Goal: Book appointment/travel/reservation

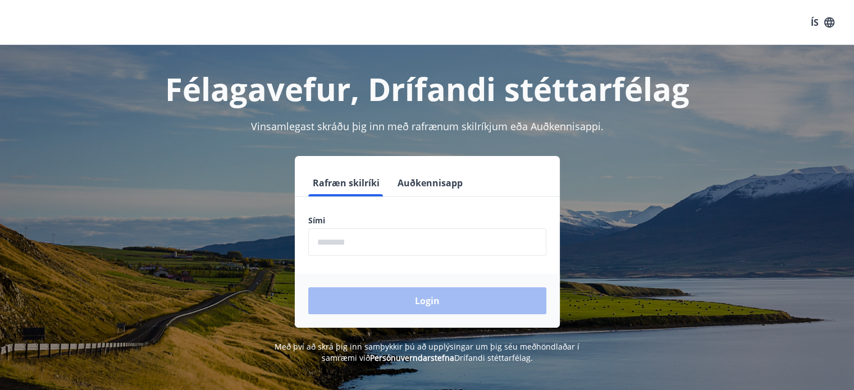
click at [427, 242] on input "phone" at bounding box center [427, 242] width 238 height 28
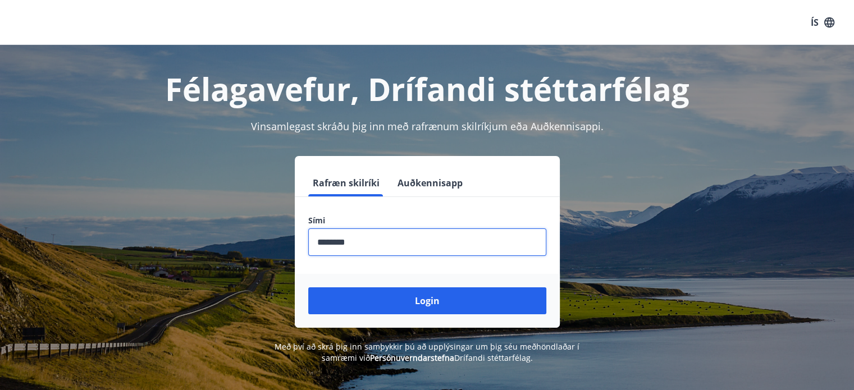
type input "********"
click at [308, 287] on button "Login" at bounding box center [427, 300] width 238 height 27
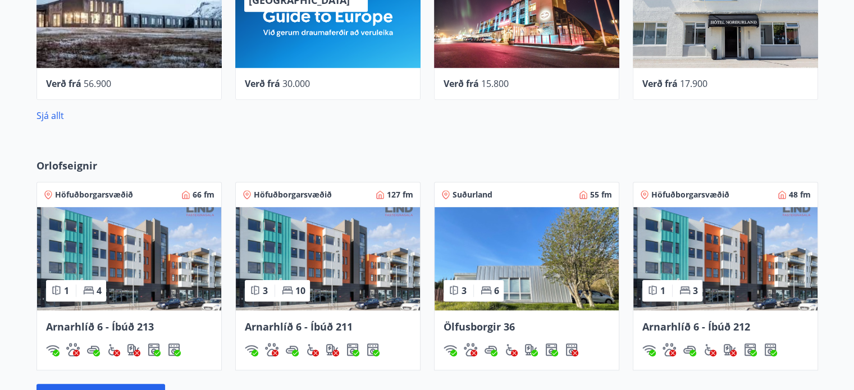
scroll to position [674, 0]
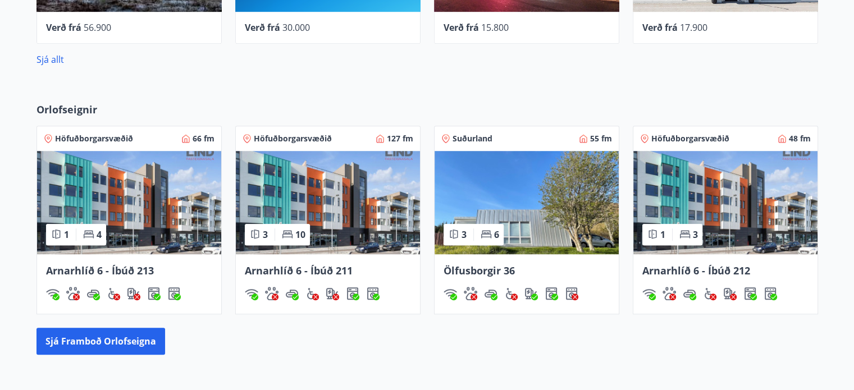
click at [121, 327] on div "Orlofseignir Höfuðborgarsvæðið 66 fm 1 4 Arnarhlíð 6 - Íbúð 213 Höfuðborgarsvæð…" at bounding box center [427, 228] width 808 height 253
click at [116, 338] on button "Sjá framboð orlofseigna" at bounding box center [100, 341] width 129 height 27
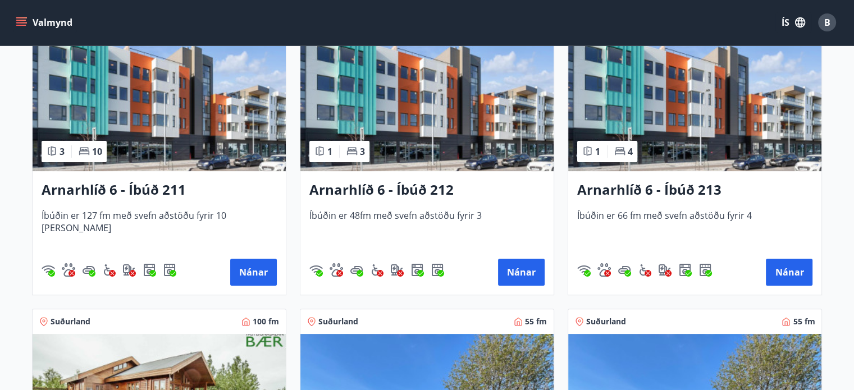
scroll to position [217, 0]
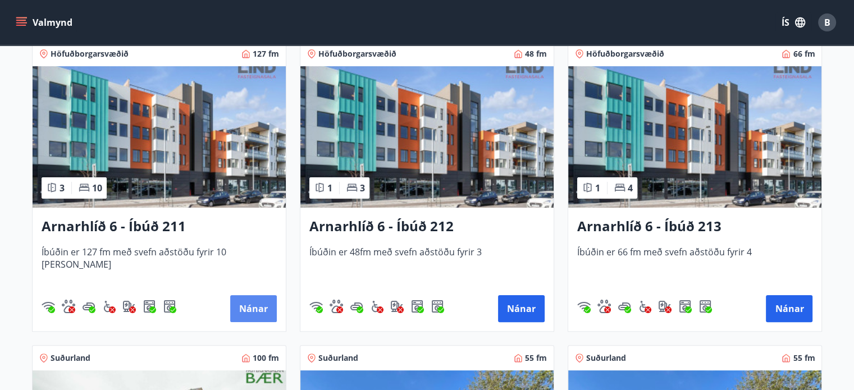
click at [267, 309] on button "Nánar" at bounding box center [253, 308] width 47 height 27
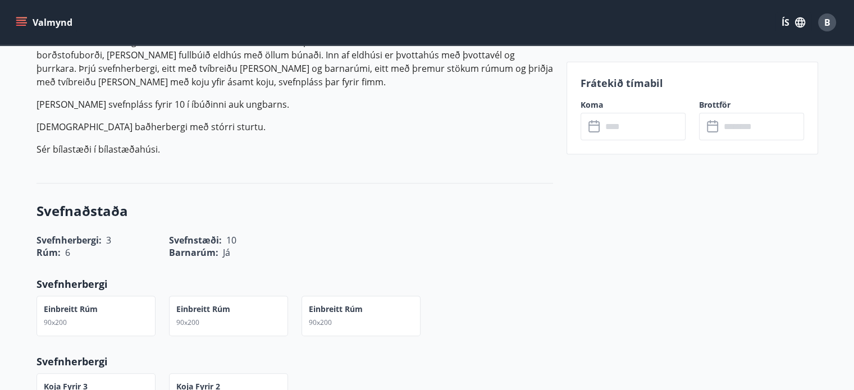
scroll to position [281, 0]
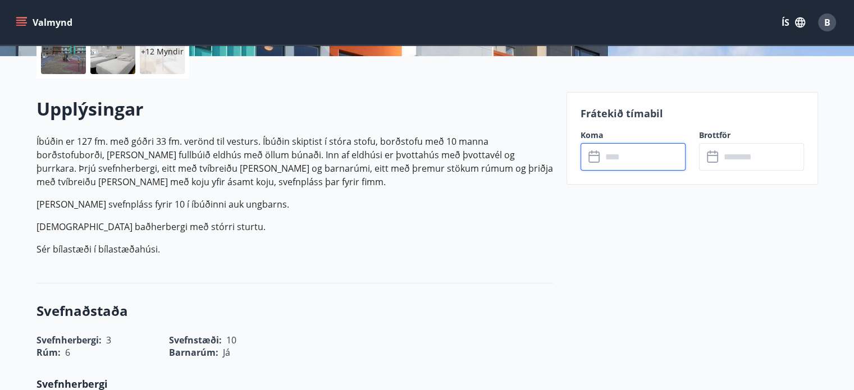
click at [647, 160] on input "text" at bounding box center [644, 157] width 84 height 28
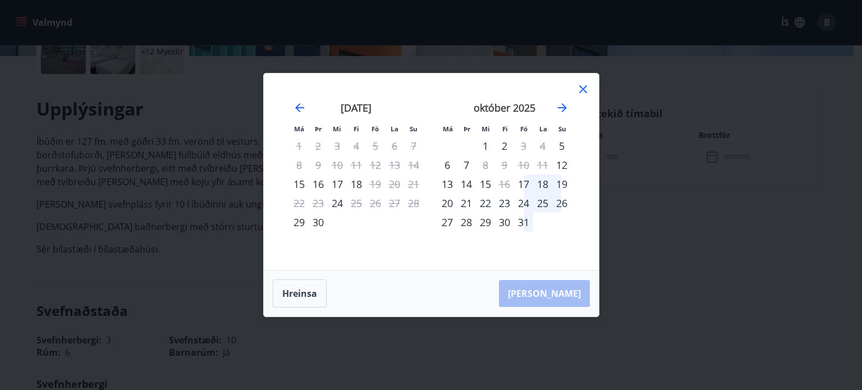
click at [582, 88] on icon at bounding box center [583, 89] width 8 height 8
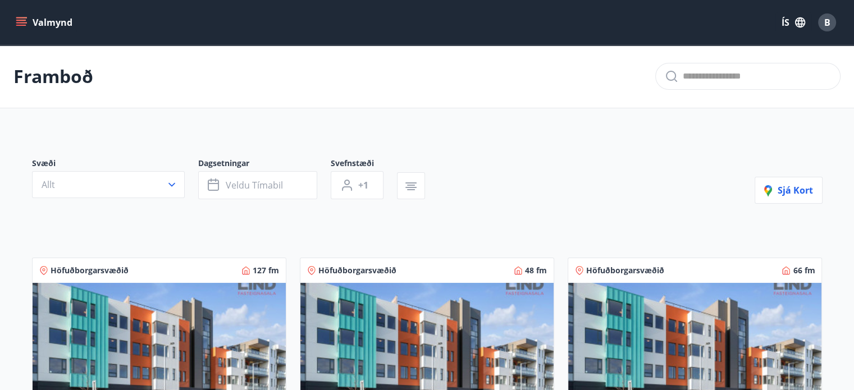
scroll to position [112, 0]
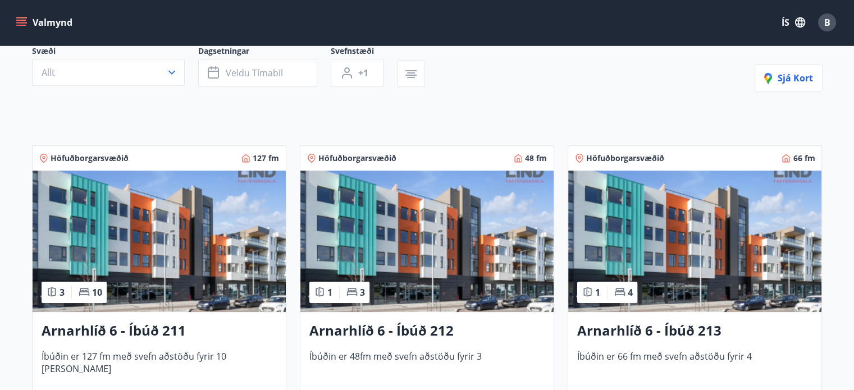
click at [446, 245] on img at bounding box center [426, 241] width 253 height 141
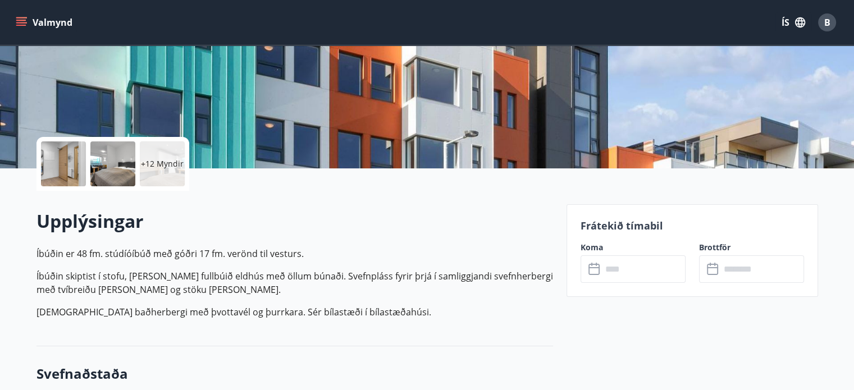
scroll to position [281, 0]
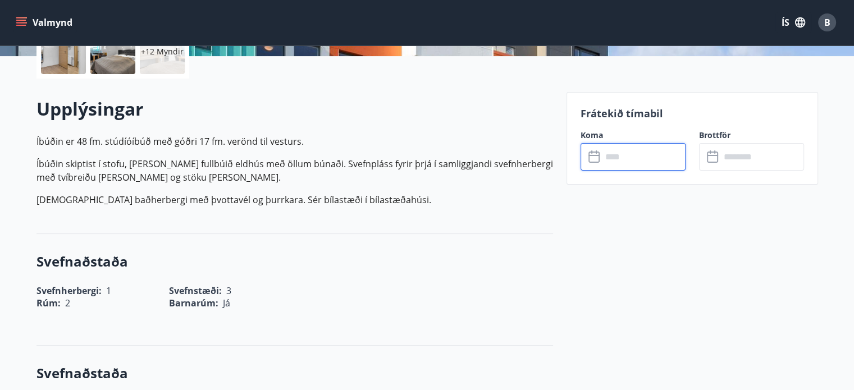
click at [615, 158] on input "text" at bounding box center [644, 157] width 84 height 28
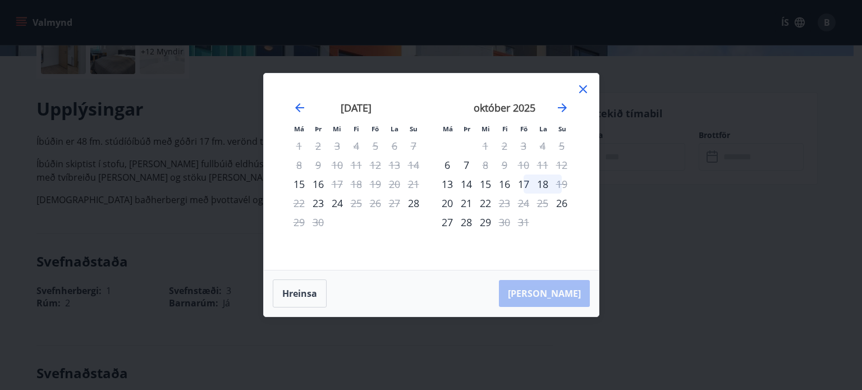
click at [583, 92] on icon at bounding box center [582, 89] width 13 height 13
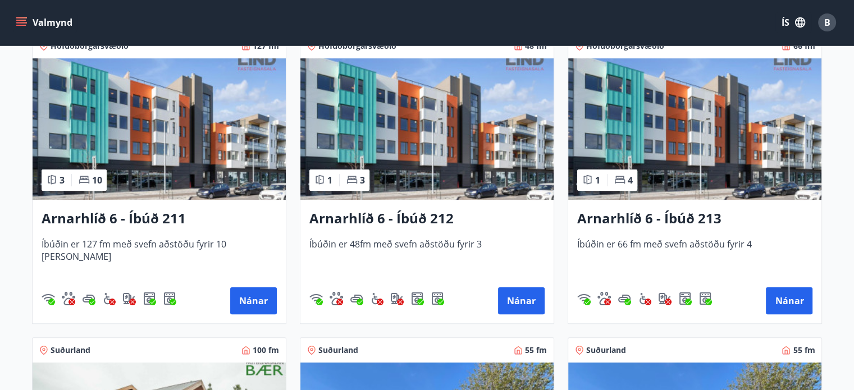
click at [676, 164] on img at bounding box center [694, 128] width 253 height 141
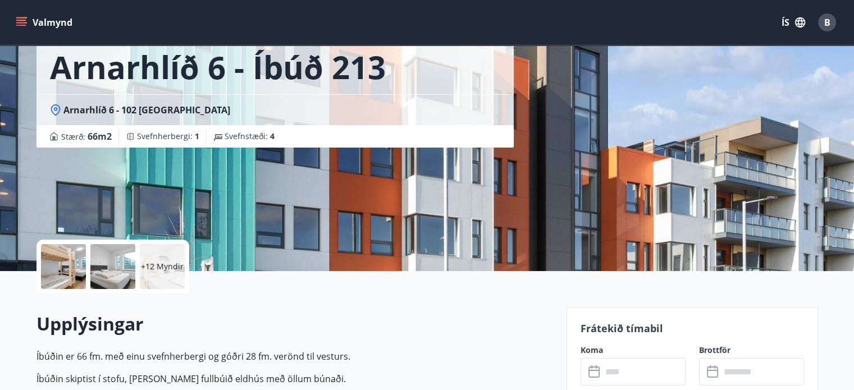
scroll to position [168, 0]
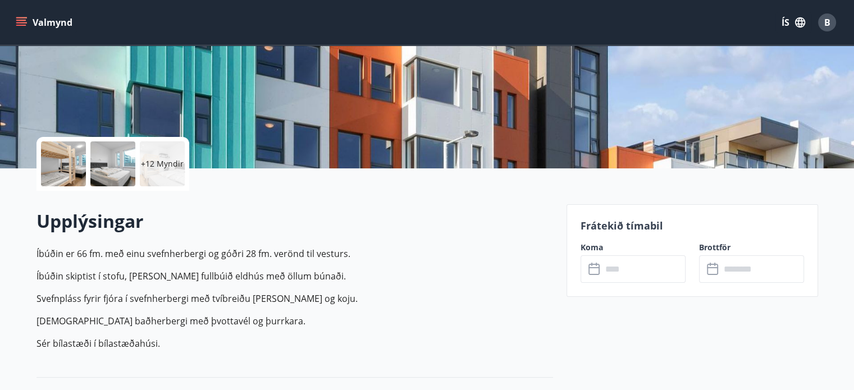
click at [640, 260] on input "text" at bounding box center [644, 269] width 84 height 28
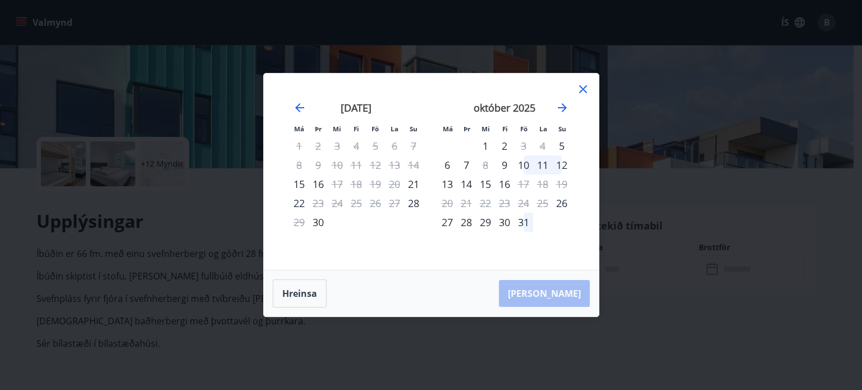
click at [543, 164] on div "11" at bounding box center [542, 164] width 19 height 19
click at [562, 166] on div "12" at bounding box center [561, 164] width 19 height 19
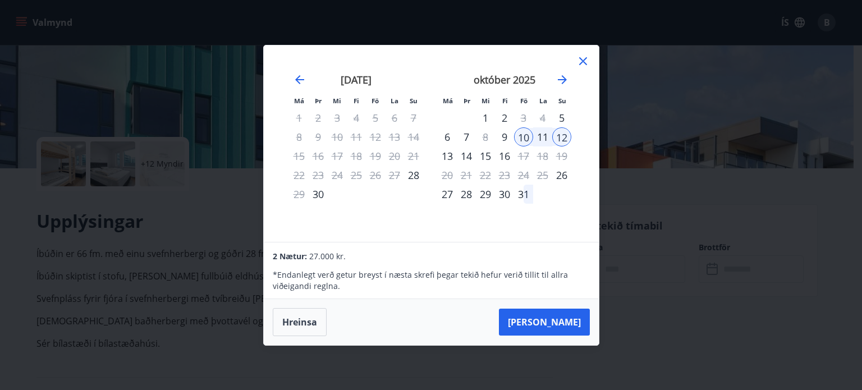
click at [586, 65] on icon at bounding box center [582, 60] width 13 height 13
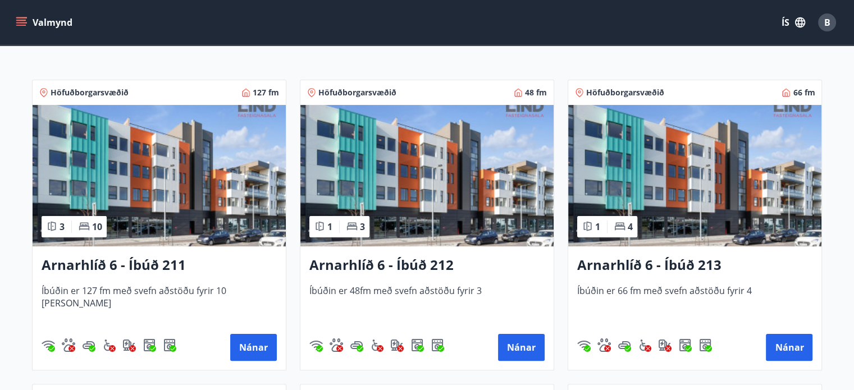
scroll to position [225, 0]
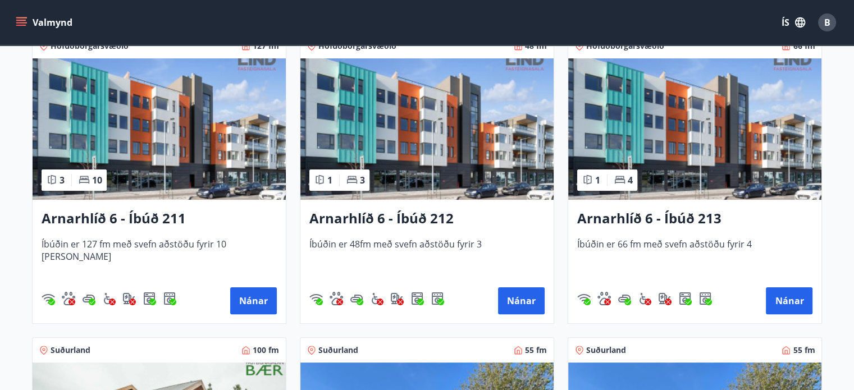
click at [177, 130] on img at bounding box center [159, 128] width 253 height 141
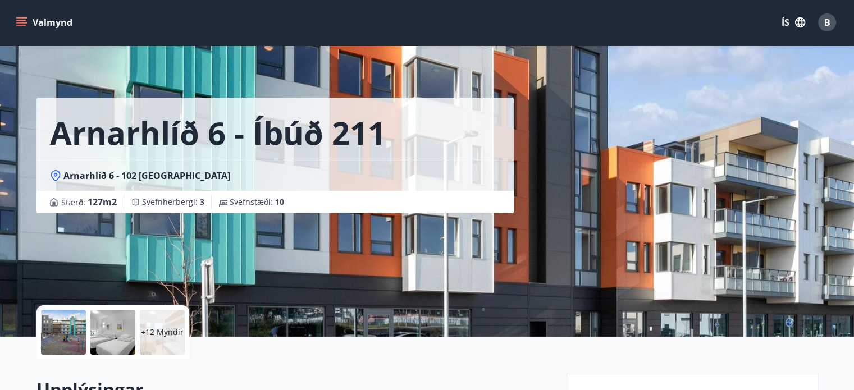
scroll to position [168, 0]
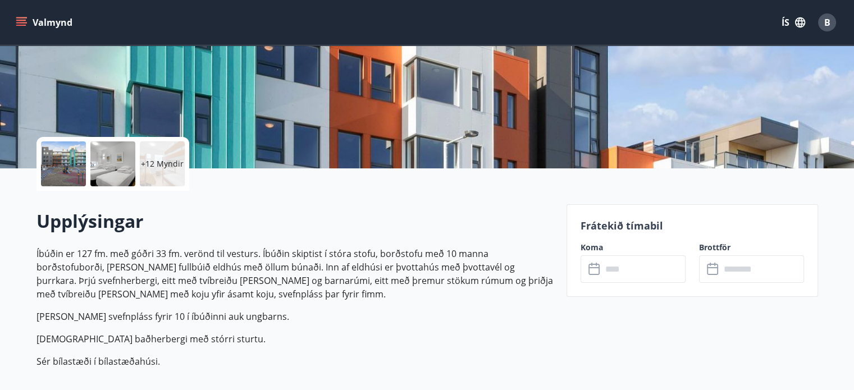
click at [606, 266] on input "text" at bounding box center [644, 269] width 84 height 28
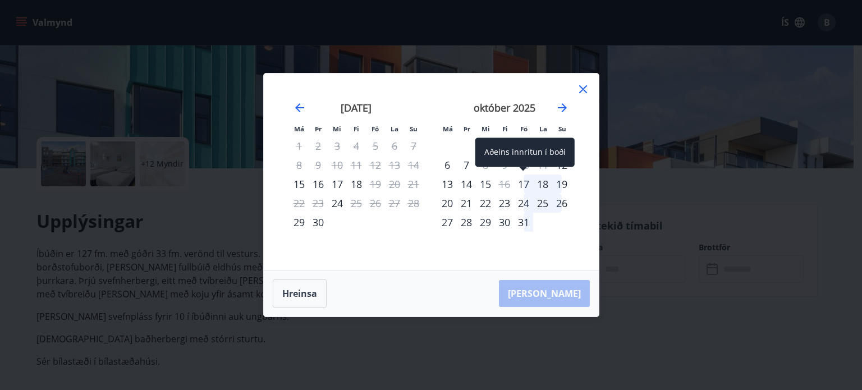
click at [524, 184] on div "17" at bounding box center [523, 184] width 19 height 19
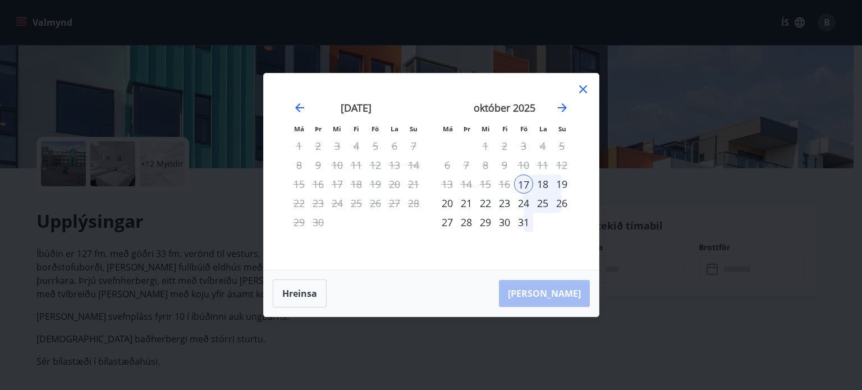
click at [560, 184] on div "19" at bounding box center [561, 184] width 19 height 19
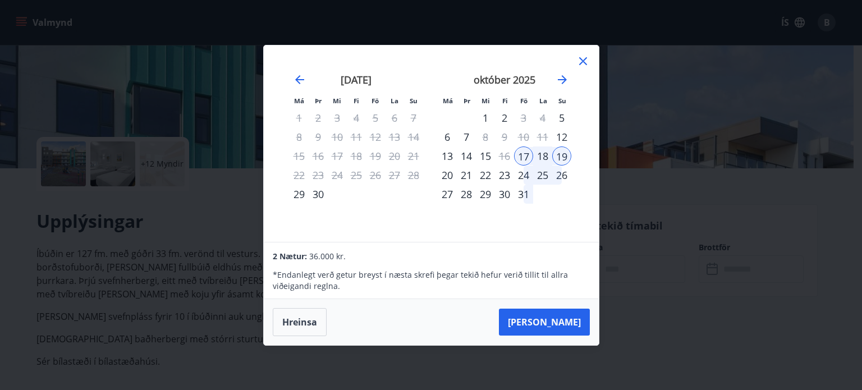
click at [584, 60] on icon at bounding box center [583, 61] width 8 height 8
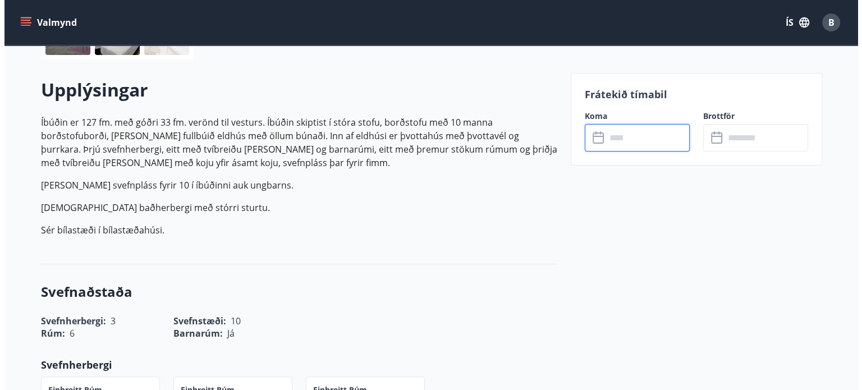
scroll to position [0, 0]
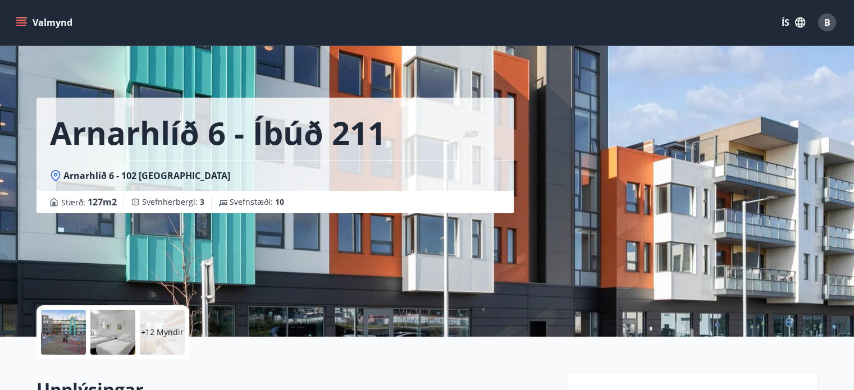
click at [74, 340] on div at bounding box center [63, 332] width 45 height 45
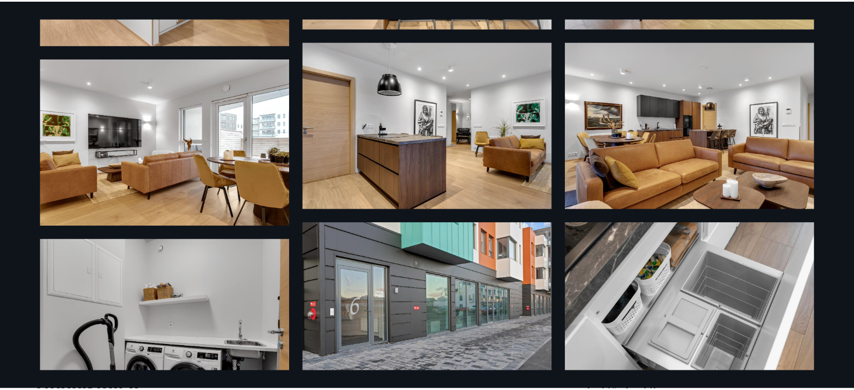
scroll to position [768, 0]
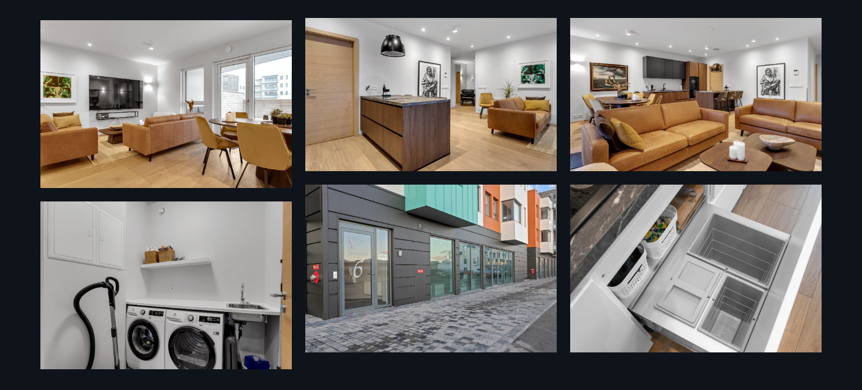
click at [18, 158] on div "18 Myndir" at bounding box center [431, 195] width 862 height 390
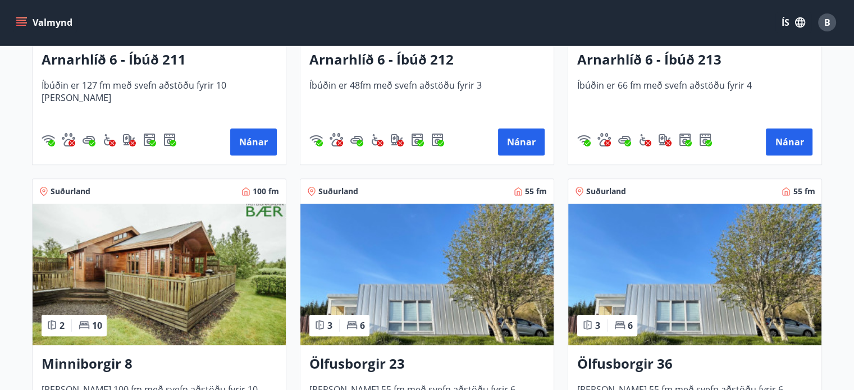
scroll to position [393, 0]
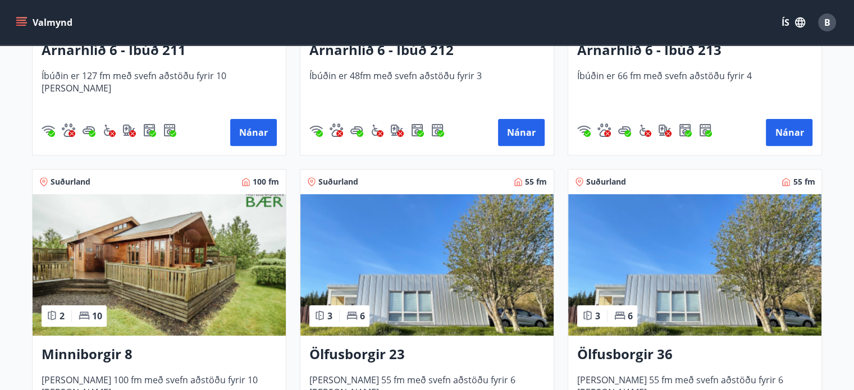
click at [198, 237] on img at bounding box center [159, 264] width 253 height 141
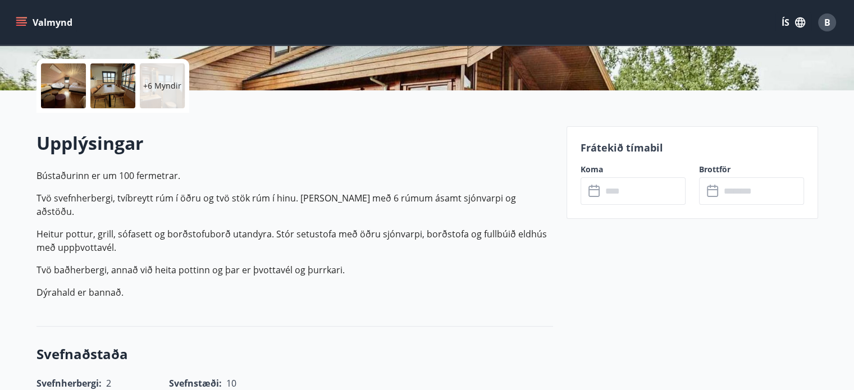
scroll to position [225, 0]
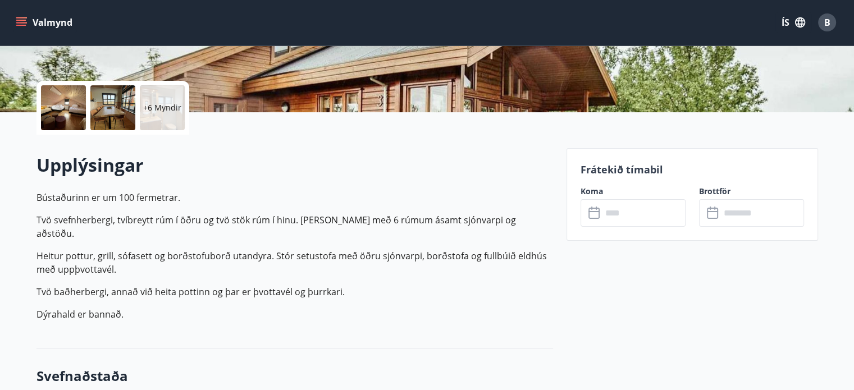
click at [651, 212] on input "text" at bounding box center [644, 213] width 84 height 28
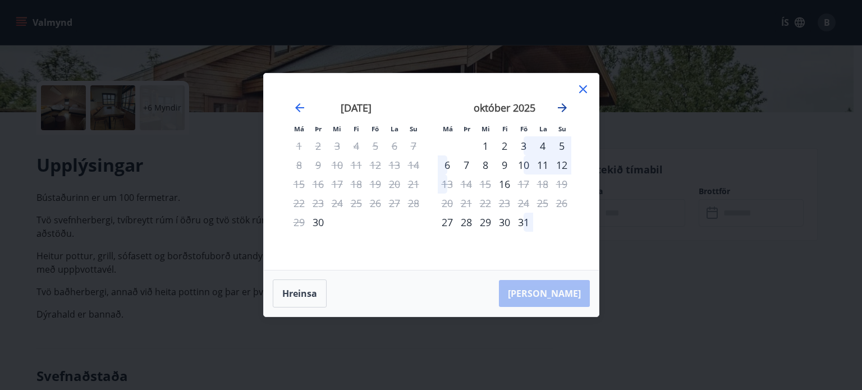
click at [561, 103] on icon "Move forward to switch to the next month." at bounding box center [562, 107] width 13 height 13
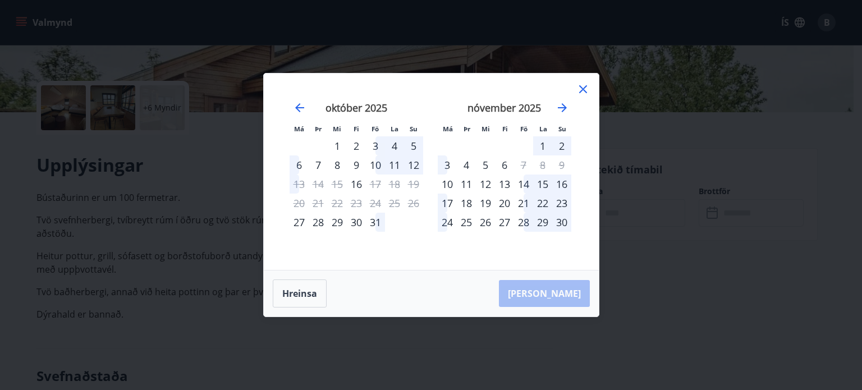
click at [375, 223] on div "31" at bounding box center [375, 222] width 19 height 19
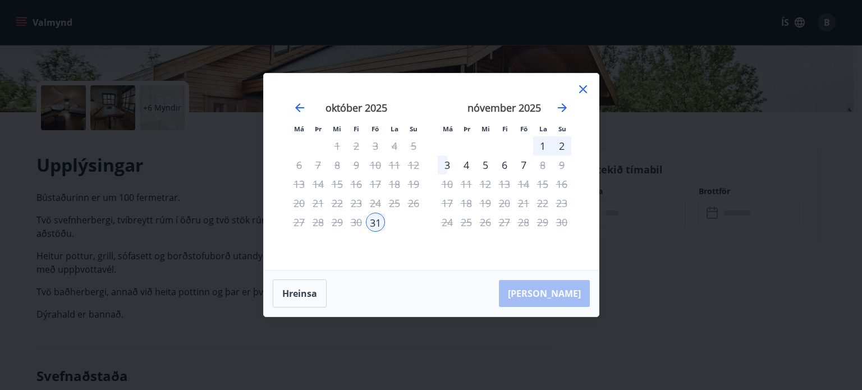
click at [559, 146] on div "2" at bounding box center [561, 145] width 19 height 19
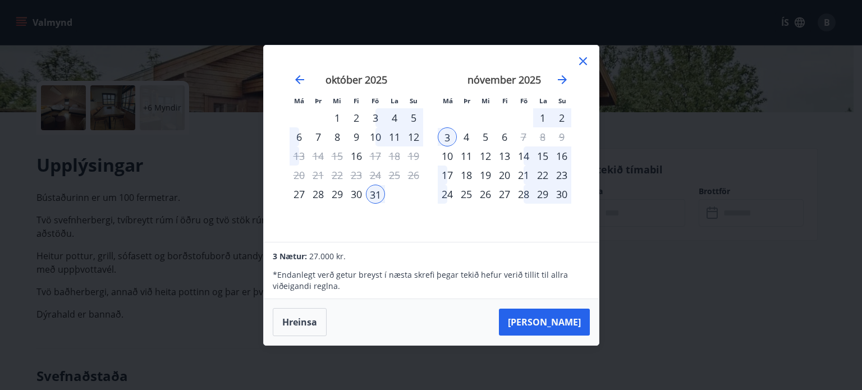
click at [543, 119] on div "1" at bounding box center [542, 117] width 19 height 19
click at [377, 197] on div "31" at bounding box center [375, 194] width 19 height 19
click at [591, 67] on div "Má Þr Mi Fi Fö La Su Má Þr Mi Fi Fö La Su september 2025 1 2 3 4 5 6 7 8 9 10 1…" at bounding box center [431, 143] width 335 height 196
click at [585, 62] on icon at bounding box center [583, 61] width 8 height 8
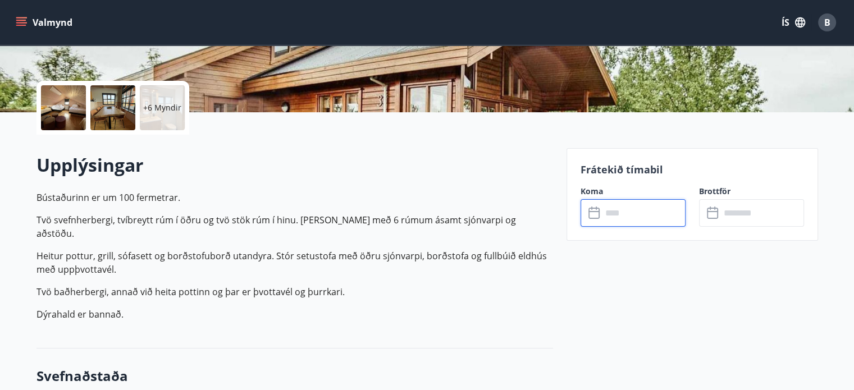
click at [619, 218] on input "text" at bounding box center [644, 213] width 84 height 28
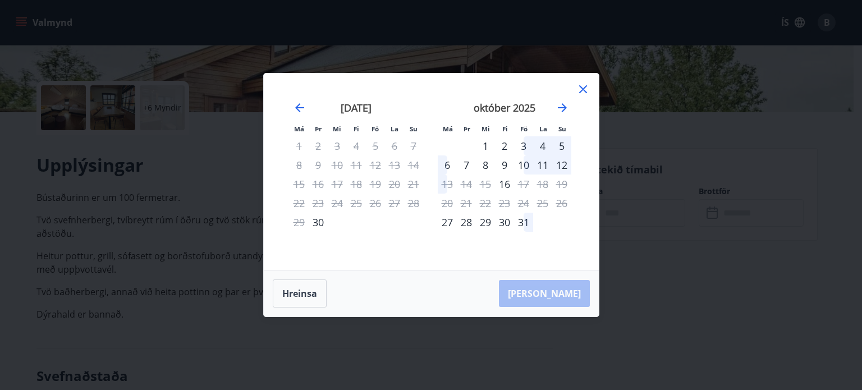
click at [524, 225] on div "31" at bounding box center [523, 222] width 19 height 19
click at [566, 109] on icon "Move forward to switch to the next month." at bounding box center [562, 107] width 13 height 13
click at [539, 147] on div "1" at bounding box center [542, 145] width 19 height 19
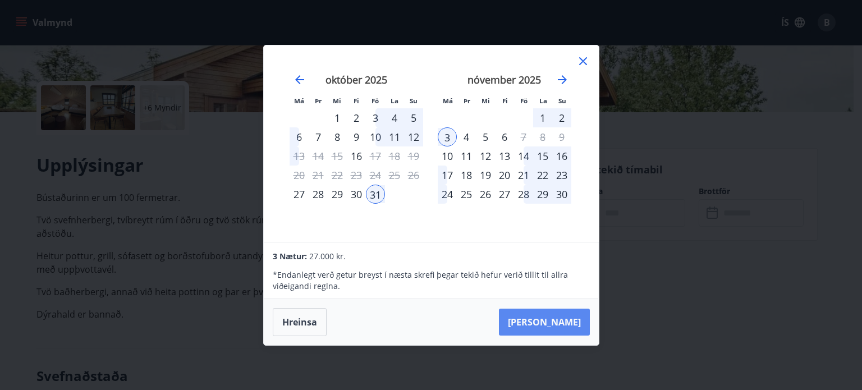
click at [571, 322] on button "Taka Frá" at bounding box center [544, 322] width 91 height 27
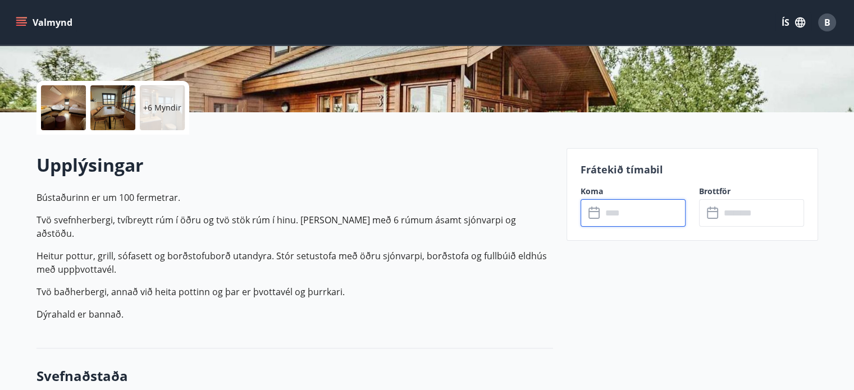
type input "******"
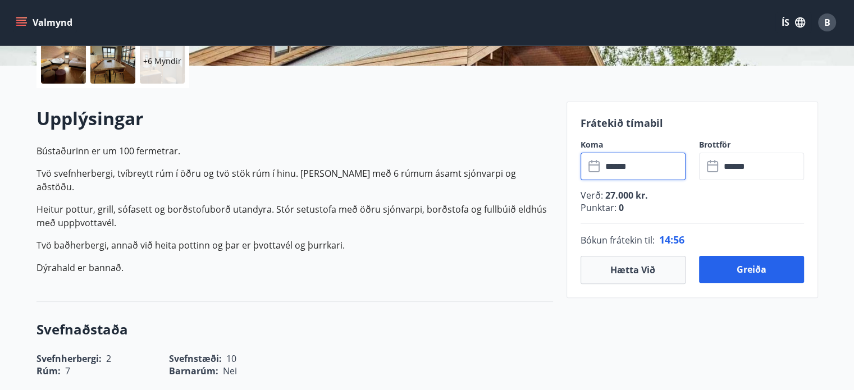
scroll to position [281, 0]
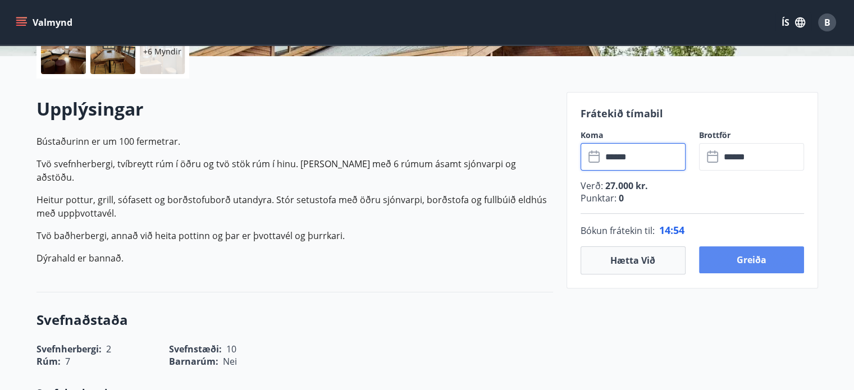
click at [740, 267] on button "Greiða" at bounding box center [751, 259] width 105 height 27
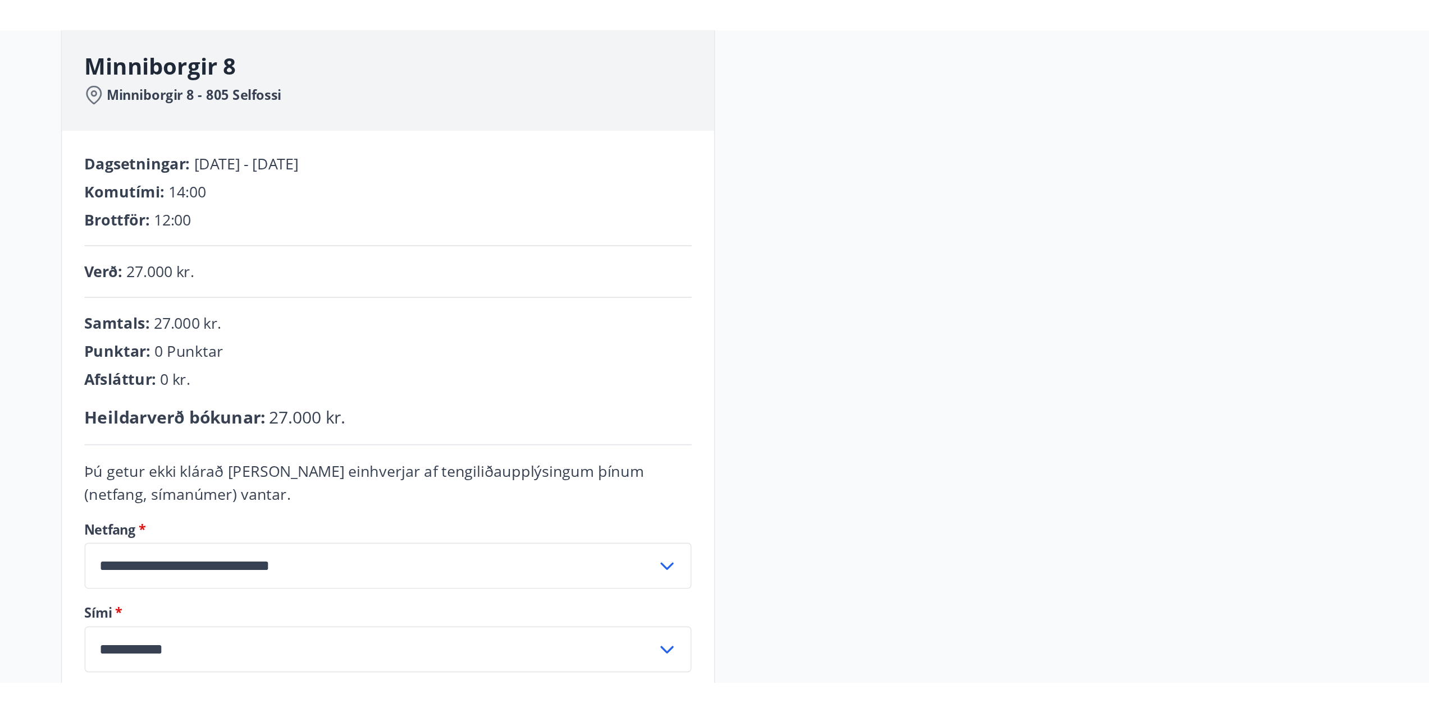
scroll to position [29, 0]
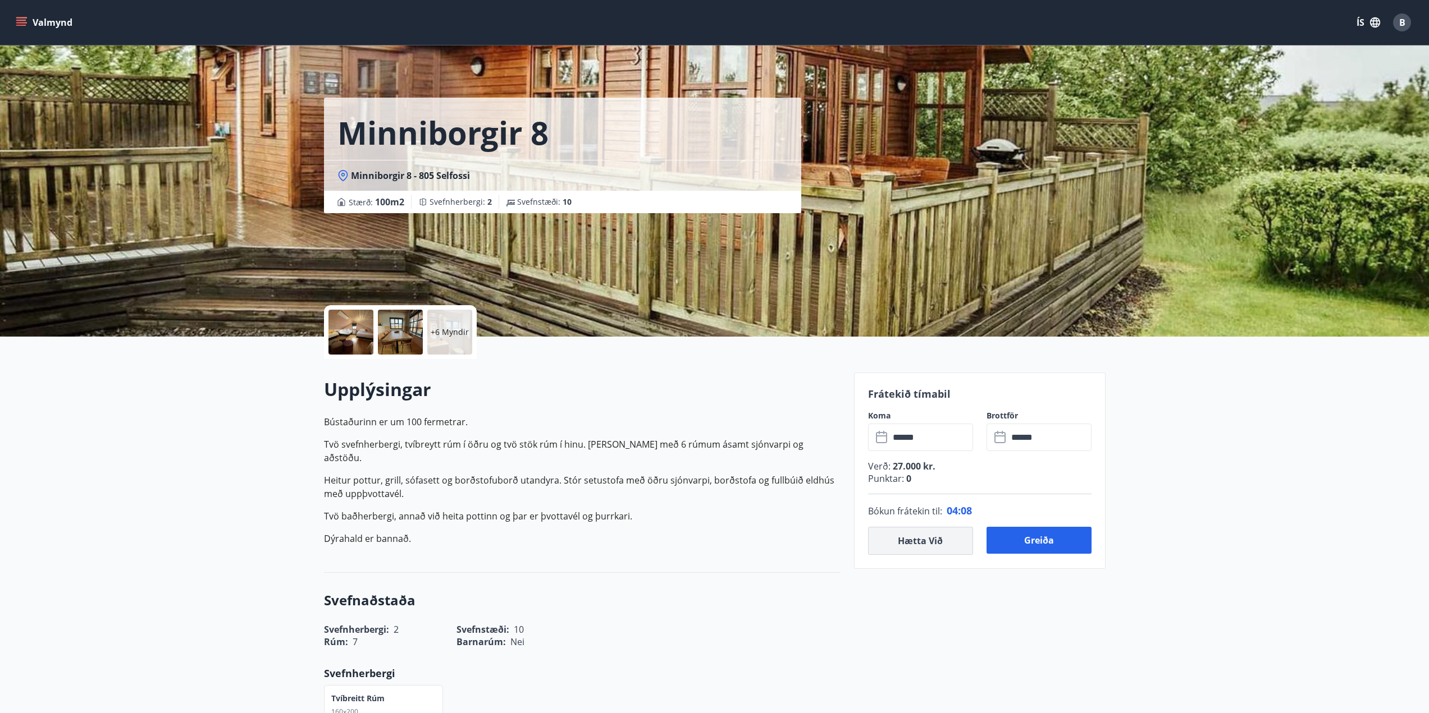
click at [862, 390] on button "Hætta við" at bounding box center [920, 541] width 105 height 28
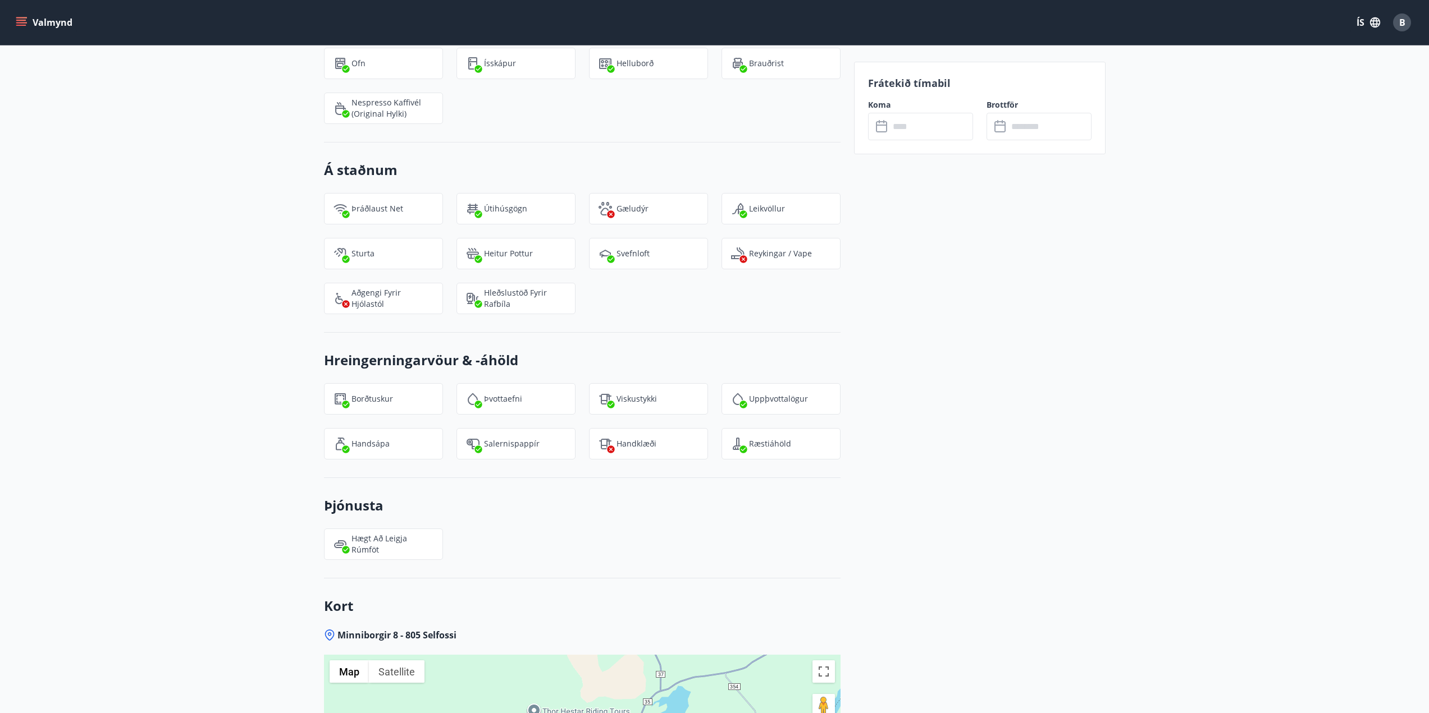
scroll to position [1515, 0]
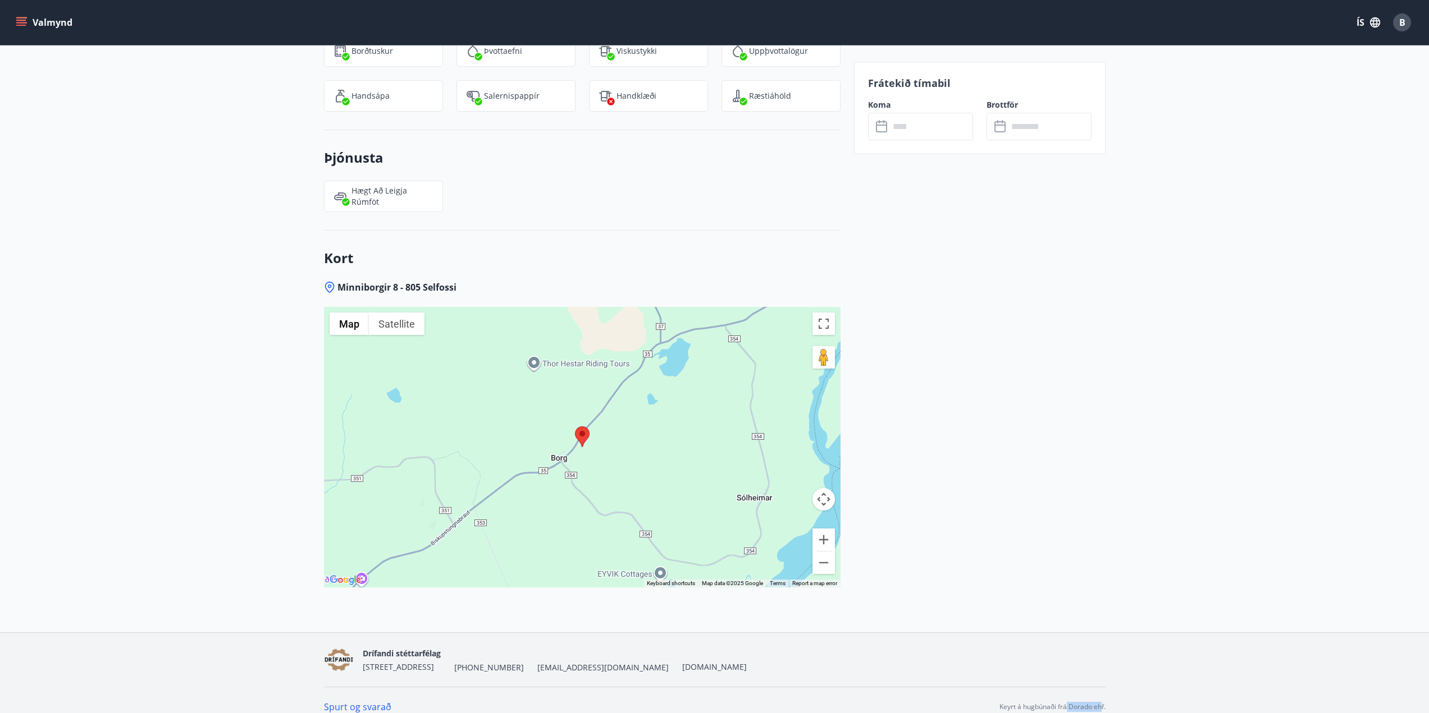
drag, startPoint x: 1102, startPoint y: 693, endPoint x: 1066, endPoint y: 693, distance: 35.4
click at [862, 390] on p "Keyrt á hugbúnaði frá Dorado ehf." at bounding box center [1052, 707] width 106 height 10
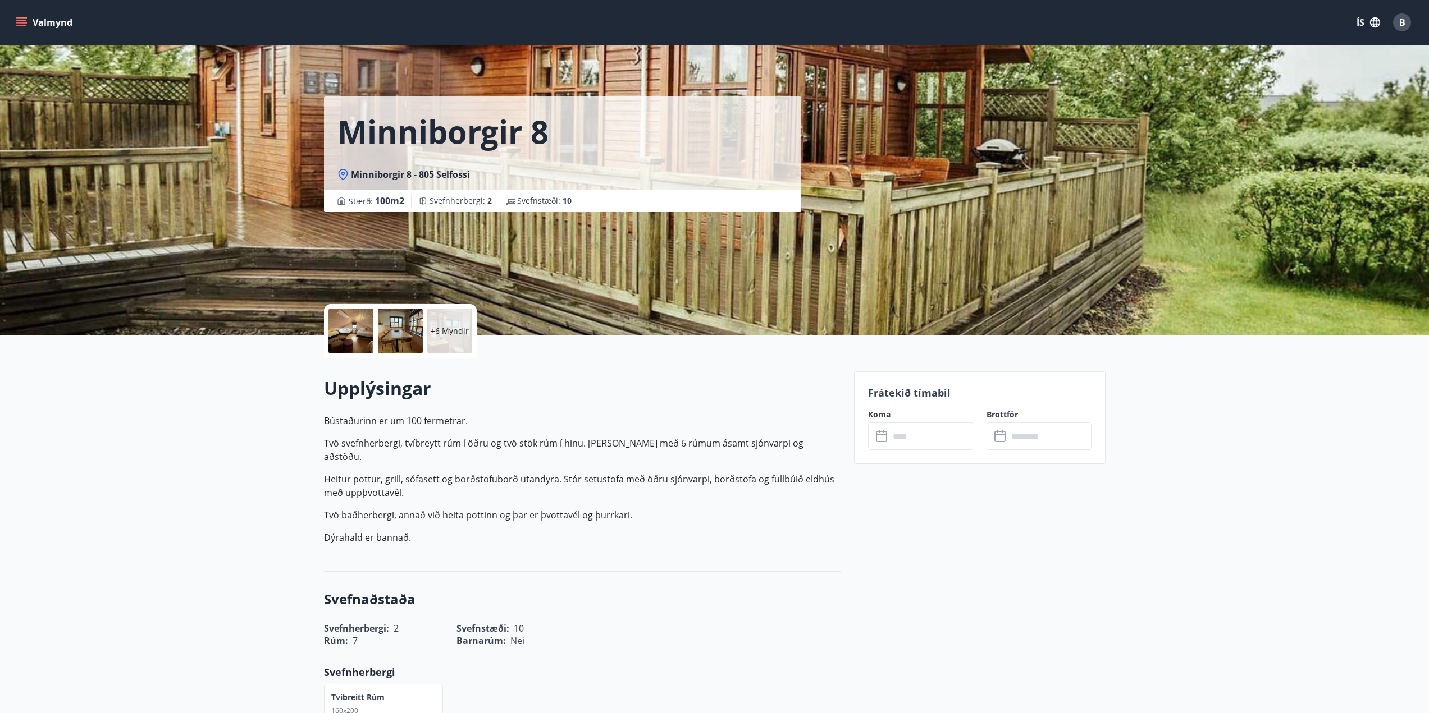
scroll to position [0, 0]
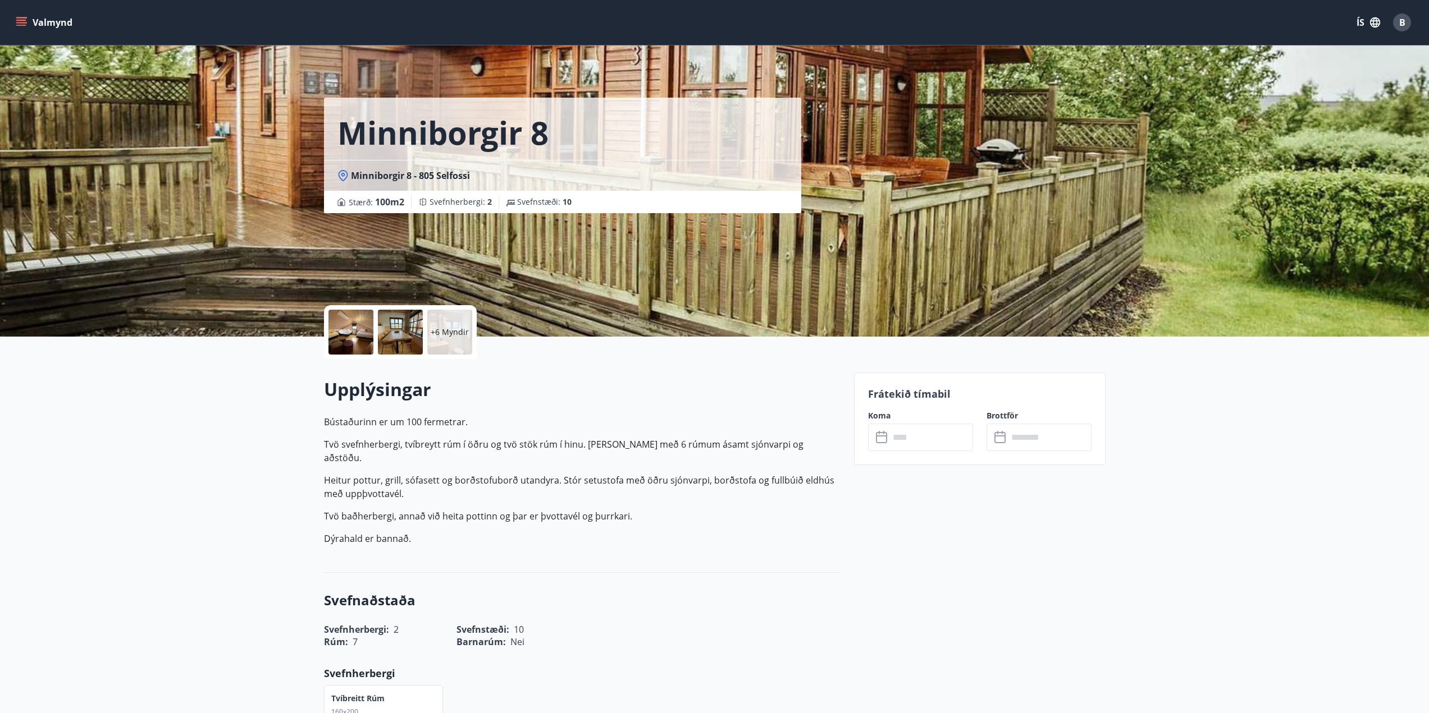
click at [862, 390] on input "text" at bounding box center [931, 438] width 84 height 28
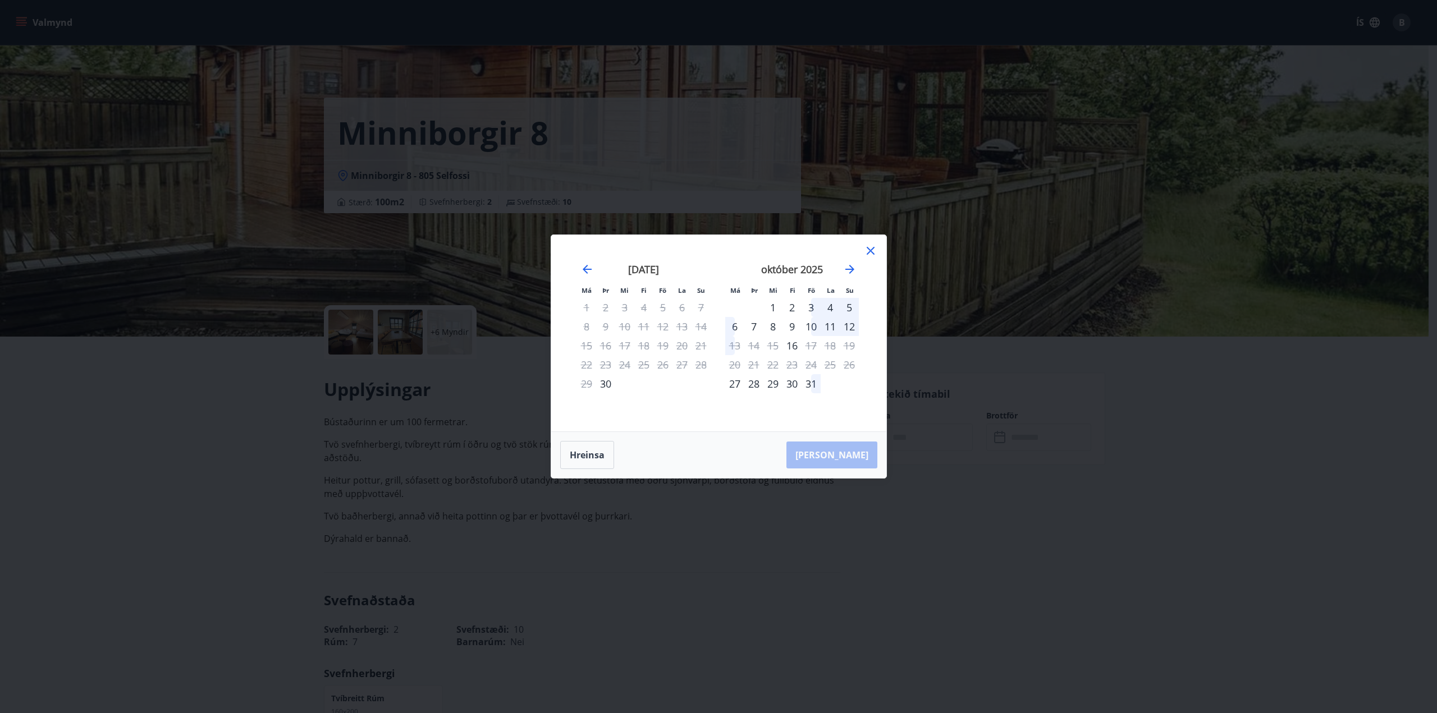
click at [809, 386] on div "31" at bounding box center [811, 383] width 19 height 19
click at [853, 269] on icon "Move forward to switch to the next month." at bounding box center [849, 269] width 9 height 9
click at [737, 328] on div "3" at bounding box center [734, 326] width 19 height 19
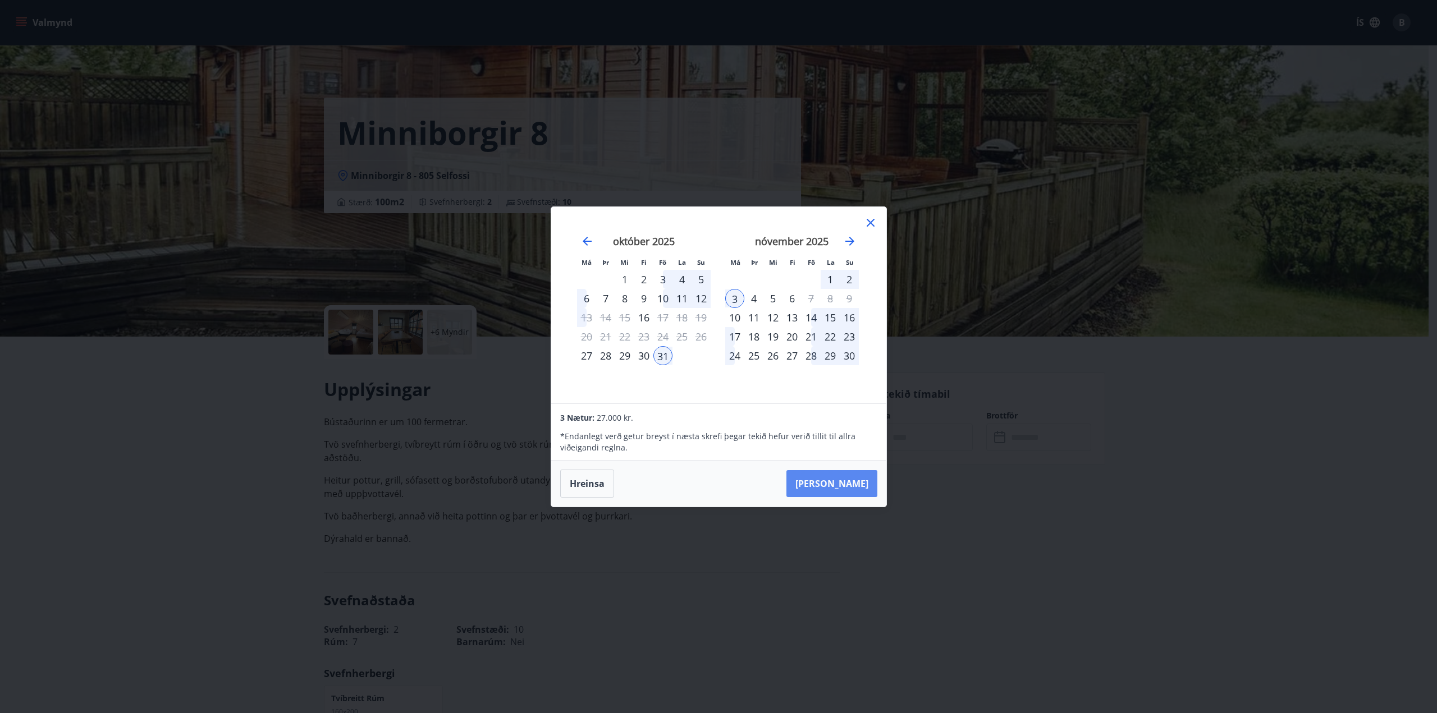
click at [862, 390] on button "Taka Frá" at bounding box center [831, 483] width 91 height 27
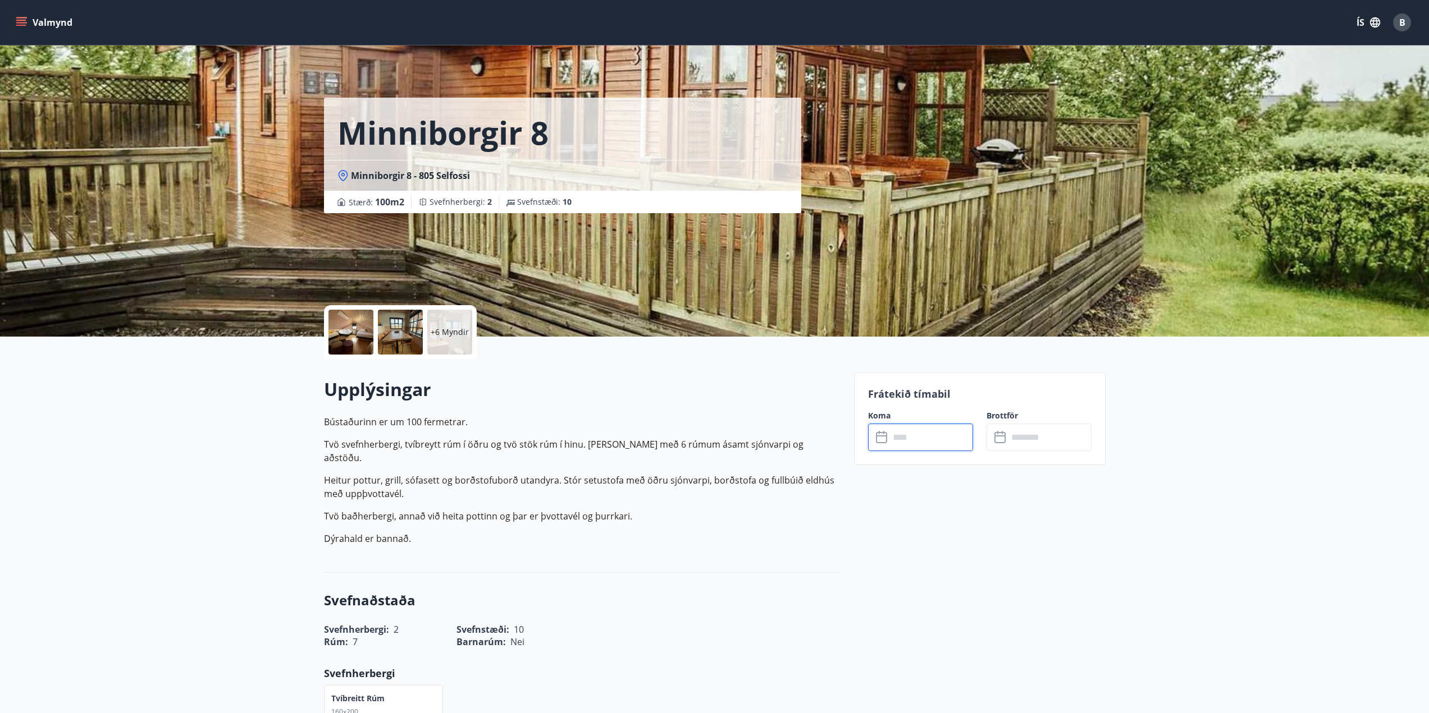
type input "******"
click at [862, 390] on button "Greiða" at bounding box center [1038, 540] width 105 height 27
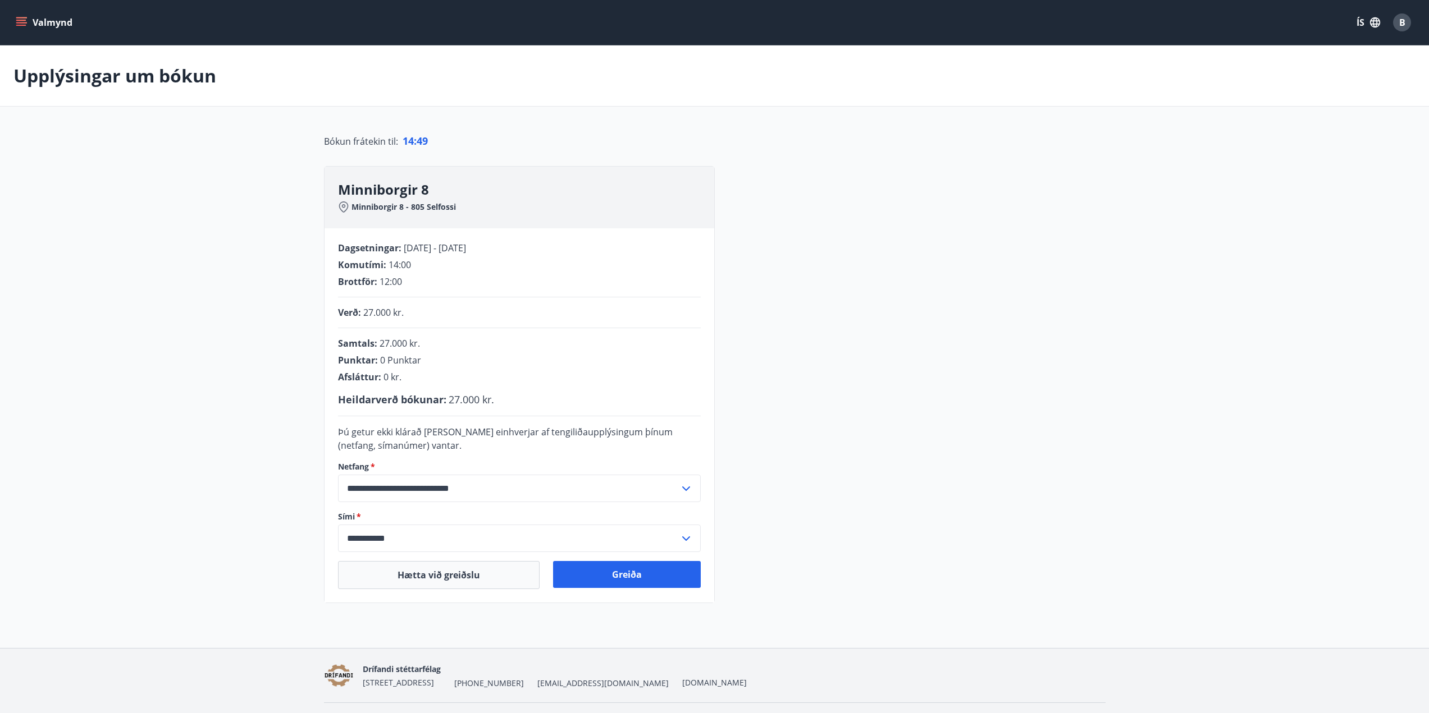
click at [817, 339] on div "**********" at bounding box center [714, 384] width 781 height 437
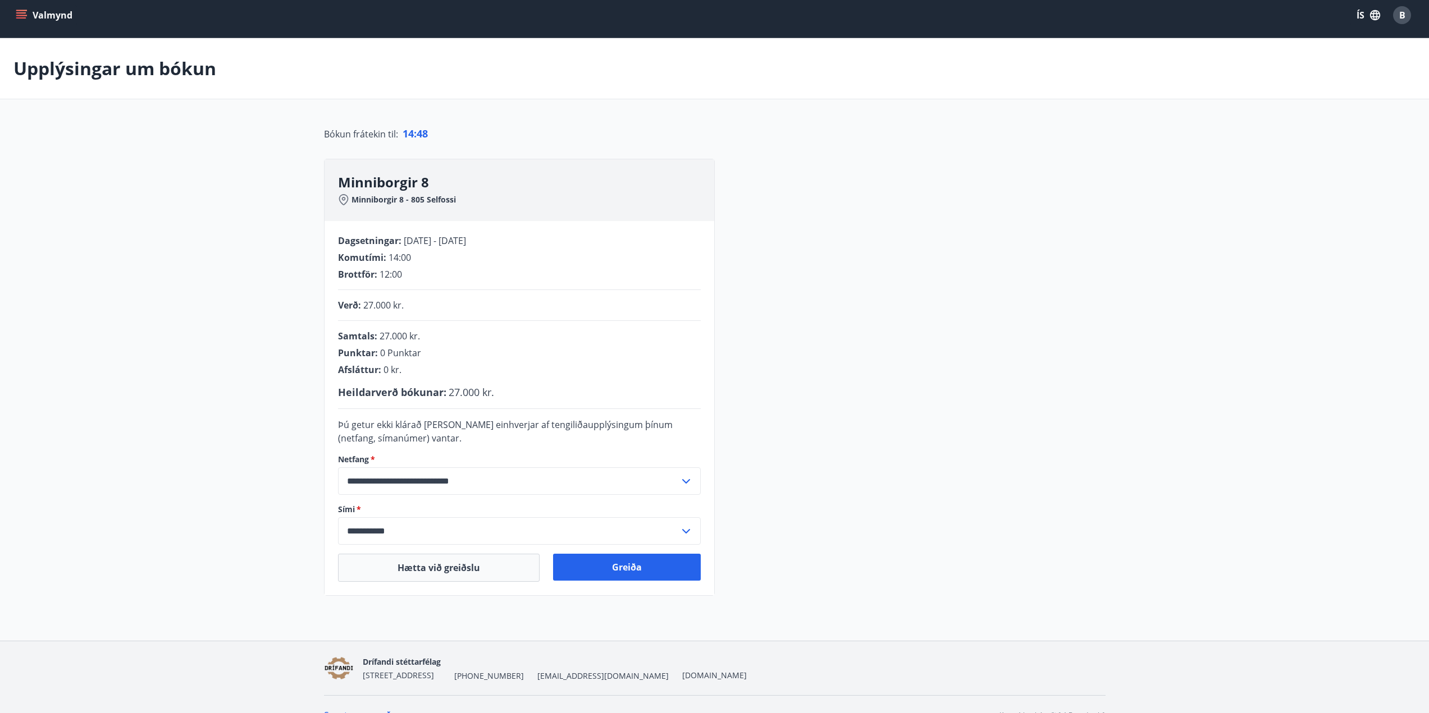
scroll to position [29, 0]
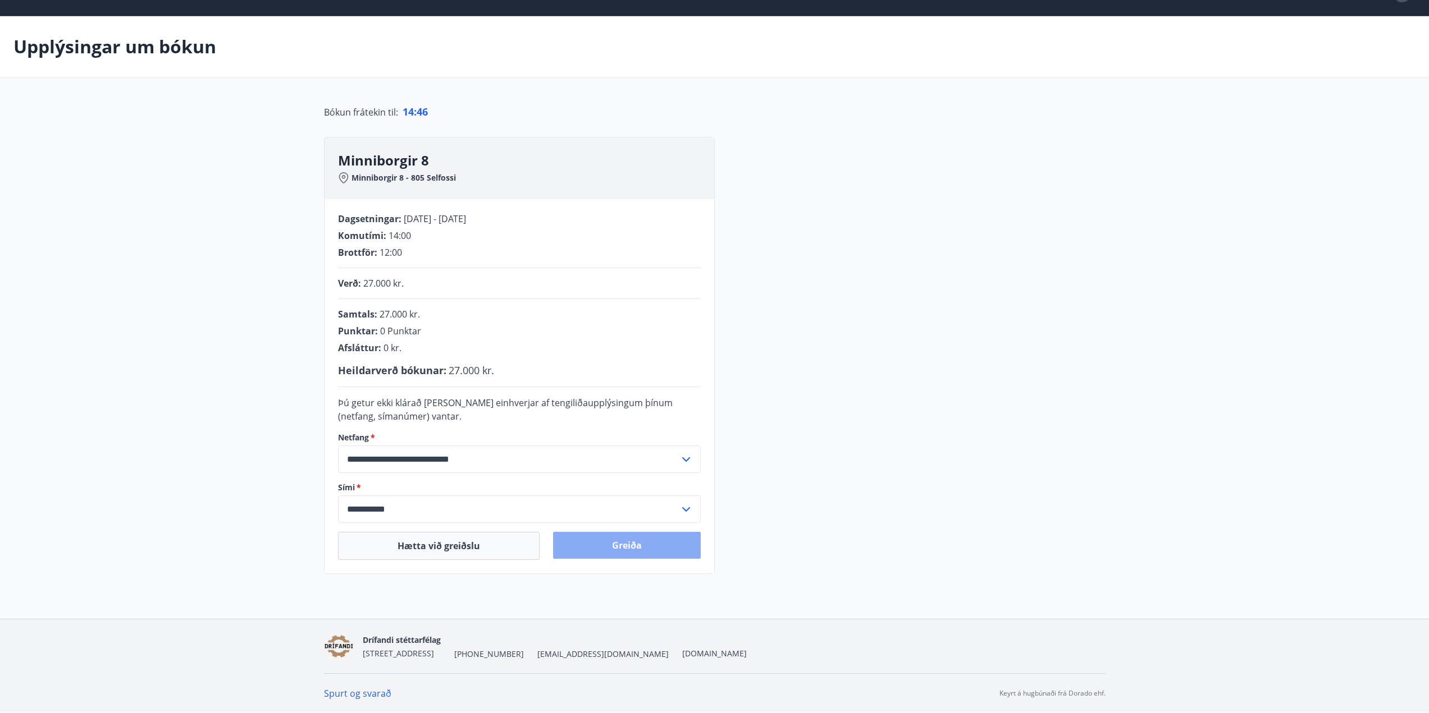
click at [621, 390] on button "Greiða" at bounding box center [627, 545] width 148 height 27
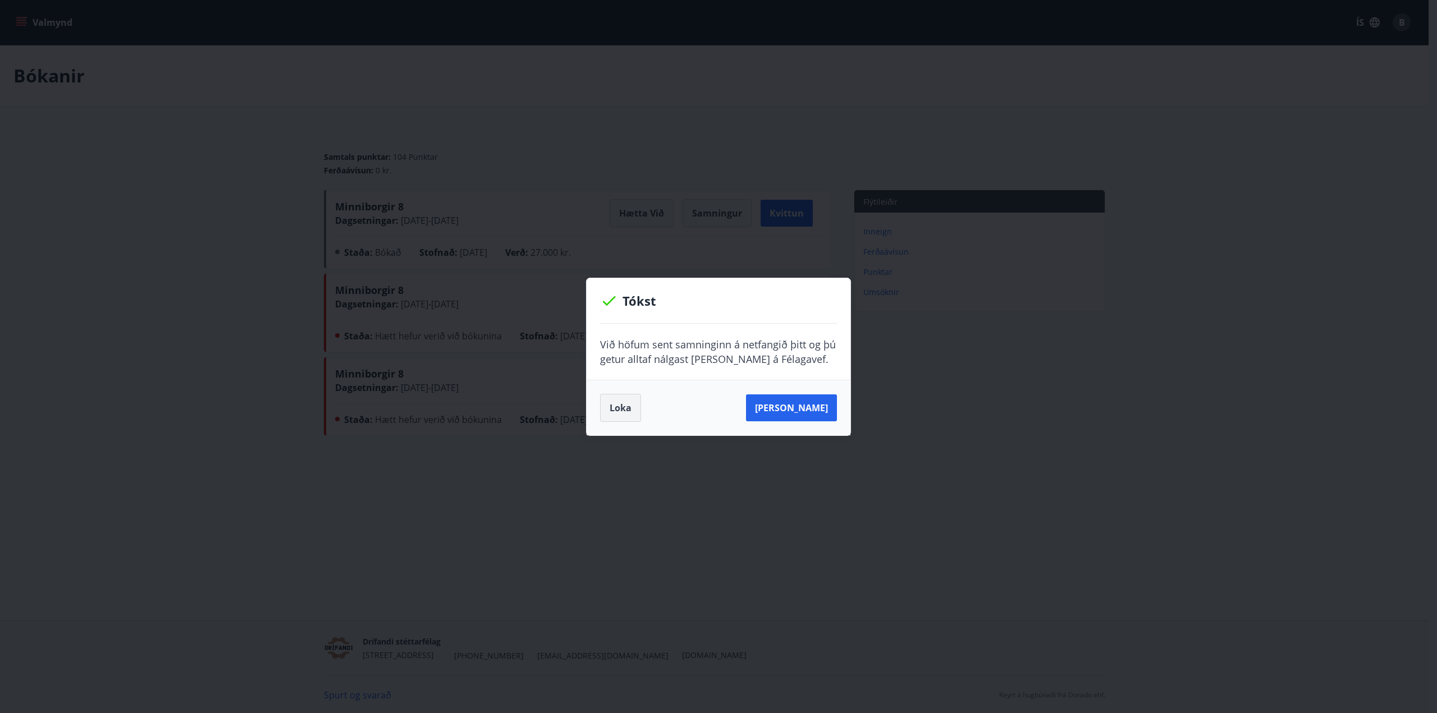
click at [615, 410] on button "Loka" at bounding box center [620, 408] width 41 height 28
